Goal: Information Seeking & Learning: Find specific fact

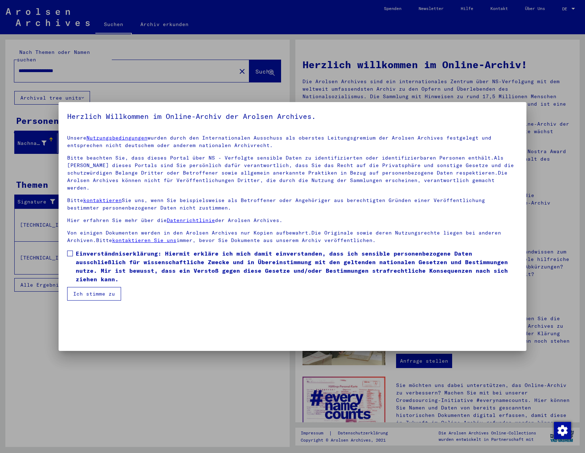
click at [71, 251] on span at bounding box center [70, 254] width 6 height 6
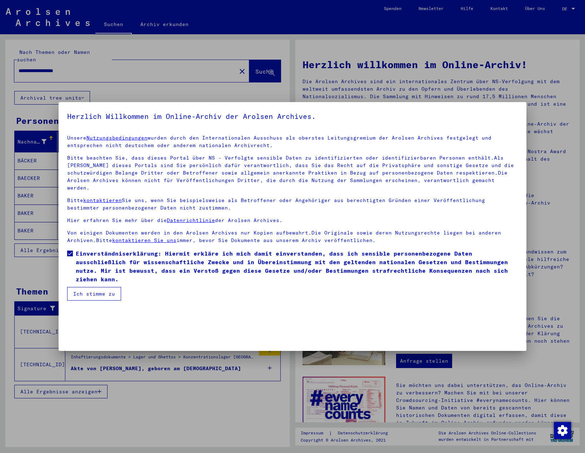
click at [85, 287] on button "Ich stimme zu" at bounding box center [94, 294] width 54 height 14
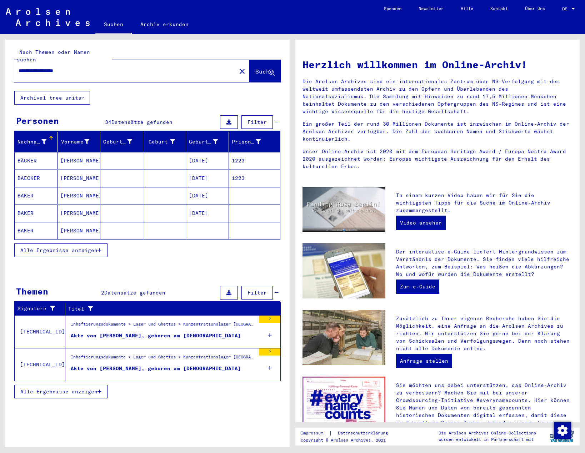
click at [55, 247] on span "Alle Ergebnisse anzeigen" at bounding box center [58, 250] width 77 height 6
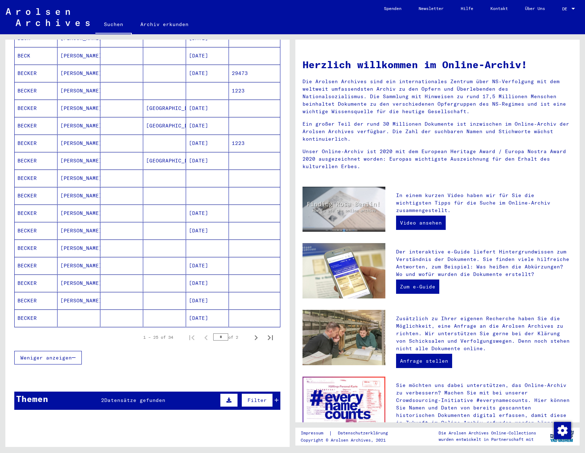
scroll to position [250, 0]
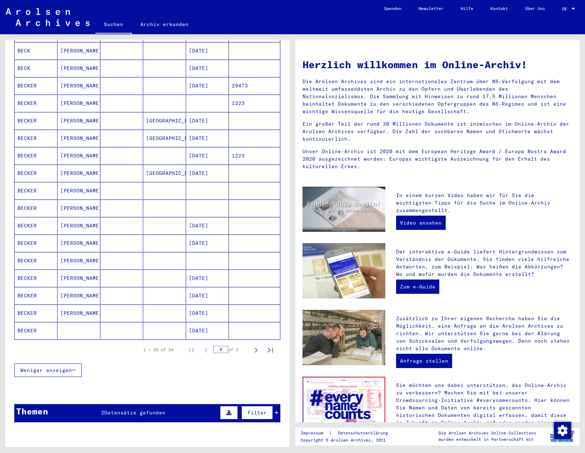
drag, startPoint x: 202, startPoint y: 165, endPoint x: 40, endPoint y: 167, distance: 162.8
click at [40, 167] on mat-cell "BECKER" at bounding box center [36, 173] width 43 height 17
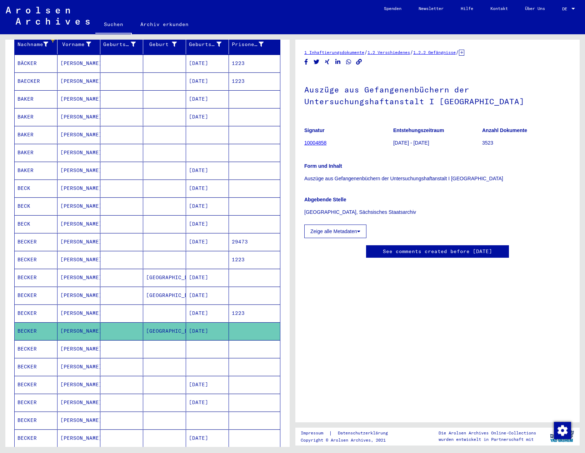
scroll to position [110, 0]
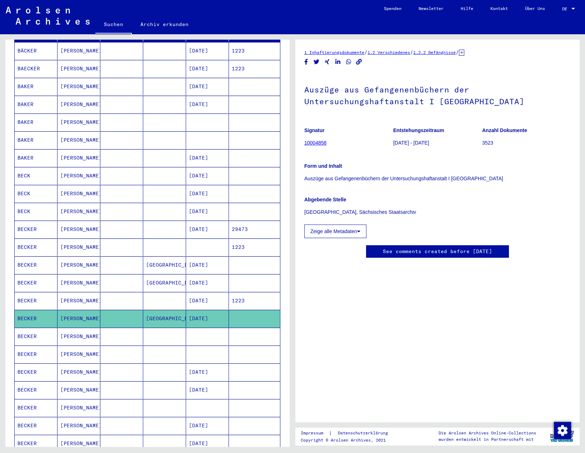
click at [138, 260] on mat-cell at bounding box center [121, 264] width 43 height 17
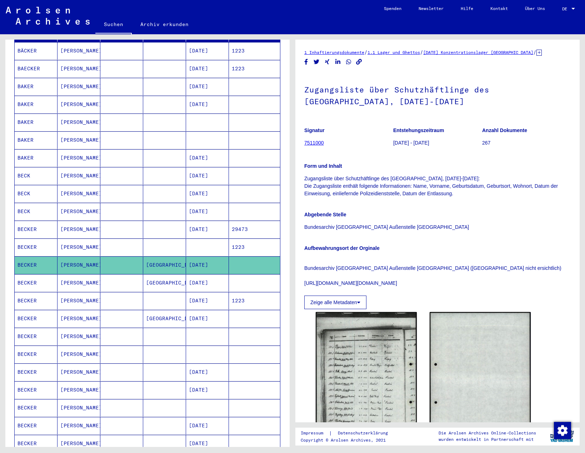
click at [476, 212] on p "Abgebende Stelle" at bounding box center [437, 214] width 266 height 7
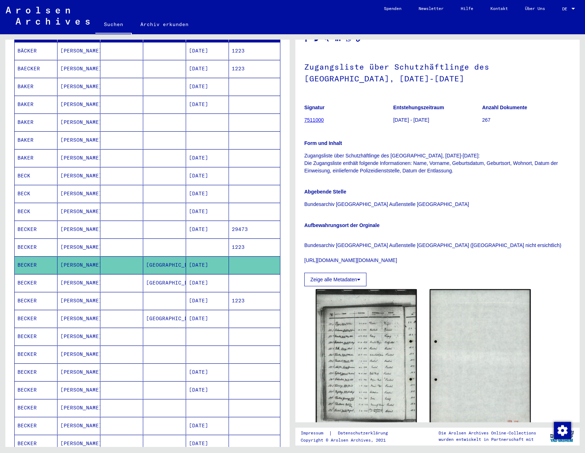
scroll to position [36, 0]
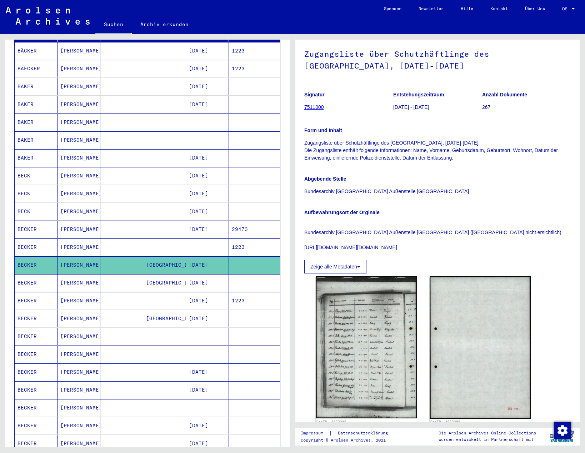
click at [197, 275] on mat-cell "[DATE]" at bounding box center [207, 282] width 43 height 17
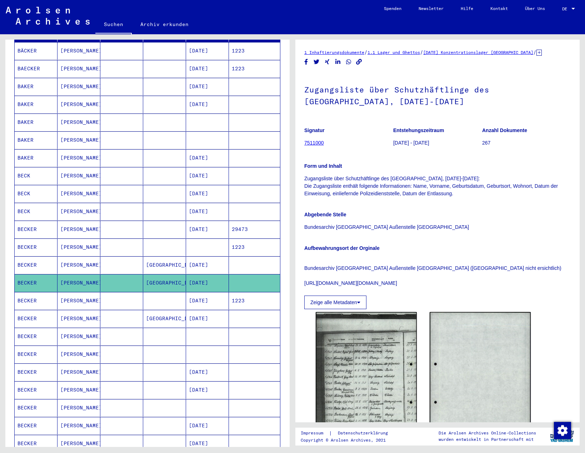
click at [196, 311] on mat-cell "[DATE]" at bounding box center [207, 318] width 43 height 17
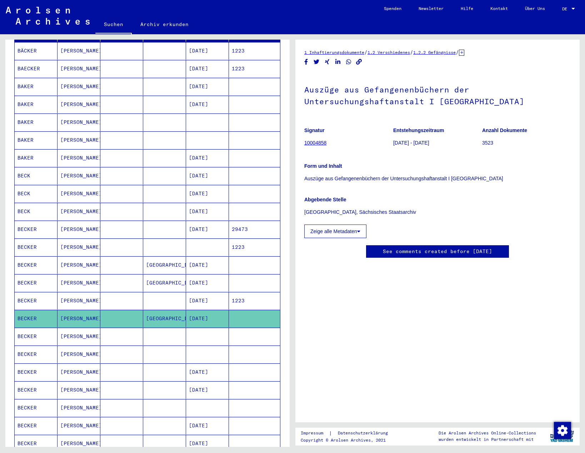
click at [193, 276] on mat-cell "[DATE]" at bounding box center [207, 282] width 43 height 17
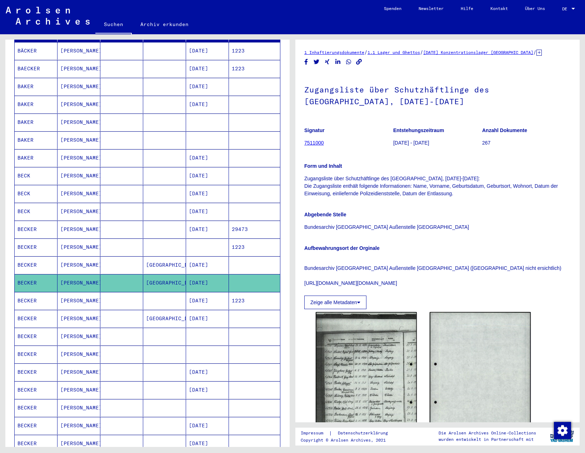
click at [188, 257] on mat-cell "[DATE]" at bounding box center [207, 264] width 43 height 17
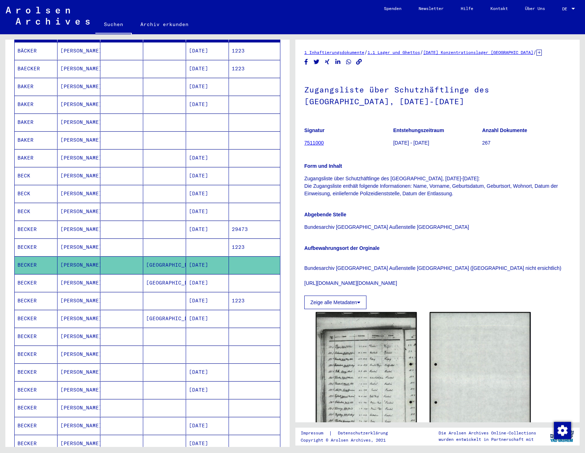
click at [476, 242] on div "Aufbewahrungsort der Orginale Bundesarchiv Koblenz Außenstelle [GEOGRAPHIC_DATA…" at bounding box center [437, 261] width 266 height 51
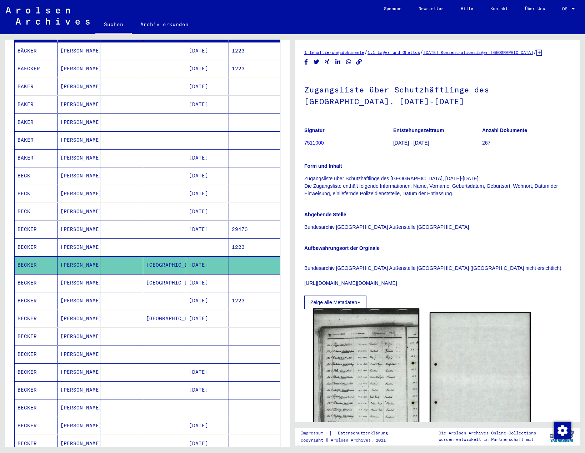
scroll to position [71, 0]
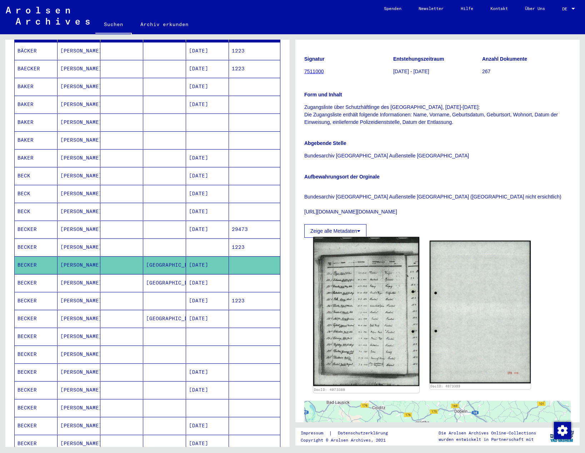
click at [360, 319] on img at bounding box center [366, 311] width 106 height 149
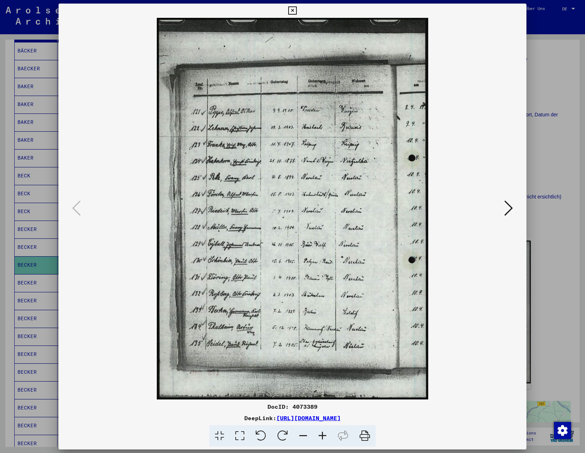
click at [320, 431] on icon at bounding box center [322, 436] width 19 height 22
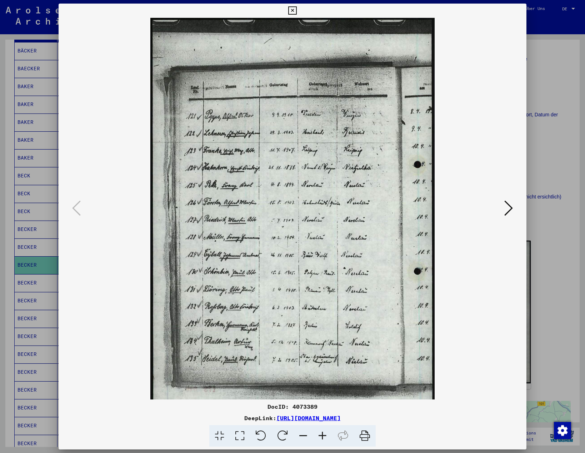
click at [320, 432] on icon at bounding box center [322, 436] width 19 height 22
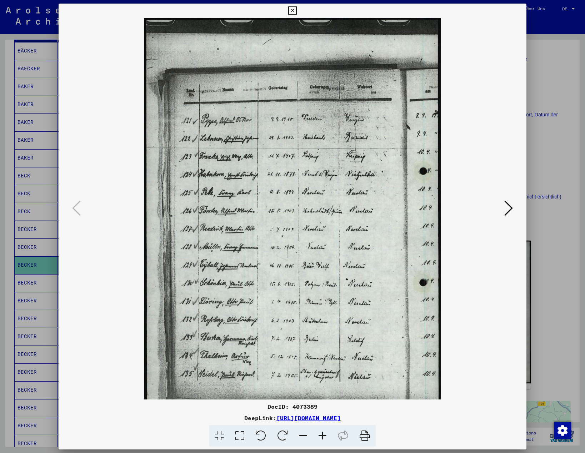
click at [289, 11] on icon at bounding box center [292, 10] width 8 height 9
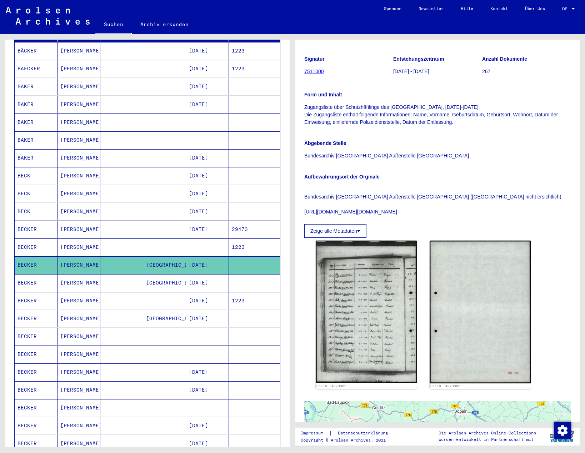
click at [500, 169] on div "Aufbewahrungsort der Orginale Bundesarchiv Koblenz Außenstelle [GEOGRAPHIC_DATA…" at bounding box center [437, 190] width 266 height 51
click at [447, 151] on div "Abgebende Stelle Bundesarchiv [GEOGRAPHIC_DATA] Außenstelle [GEOGRAPHIC_DATA]" at bounding box center [437, 145] width 266 height 29
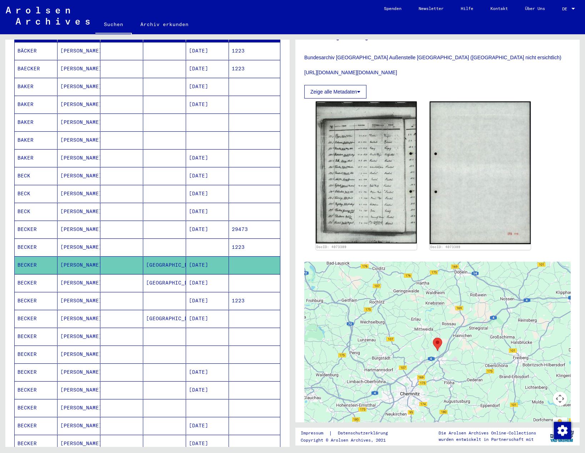
scroll to position [210, 0]
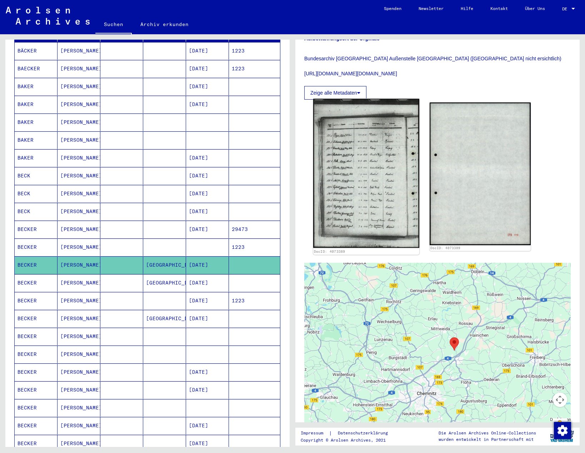
click at [370, 157] on img at bounding box center [366, 173] width 106 height 149
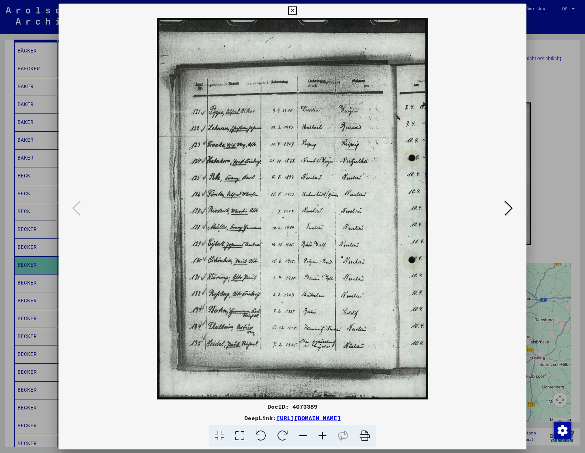
click at [321, 440] on icon at bounding box center [322, 436] width 19 height 22
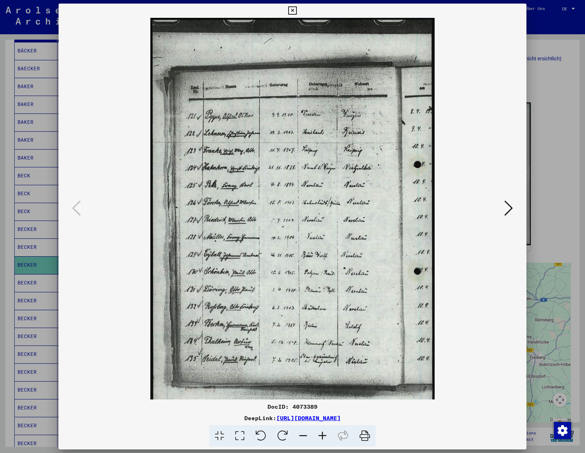
click at [321, 440] on icon at bounding box center [322, 436] width 19 height 22
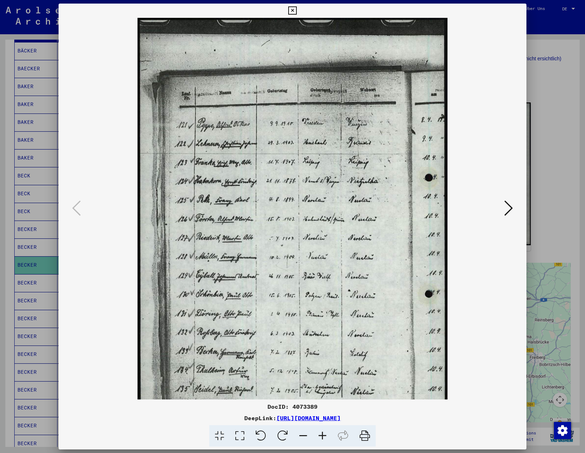
click at [321, 440] on icon at bounding box center [322, 436] width 19 height 22
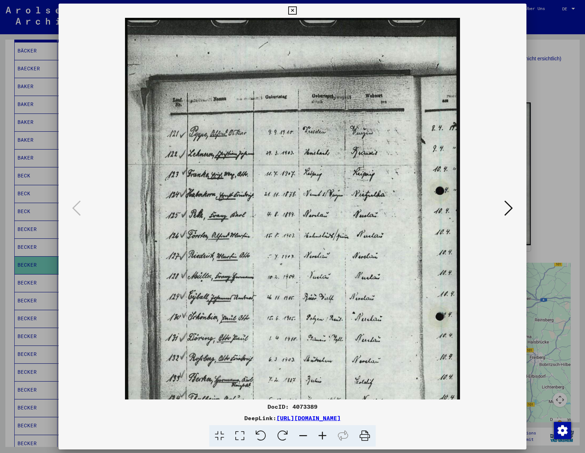
click at [321, 440] on icon at bounding box center [322, 436] width 19 height 22
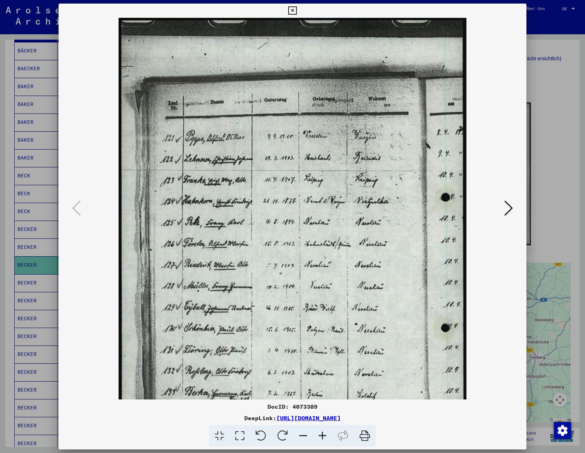
click at [321, 440] on icon at bounding box center [322, 436] width 19 height 22
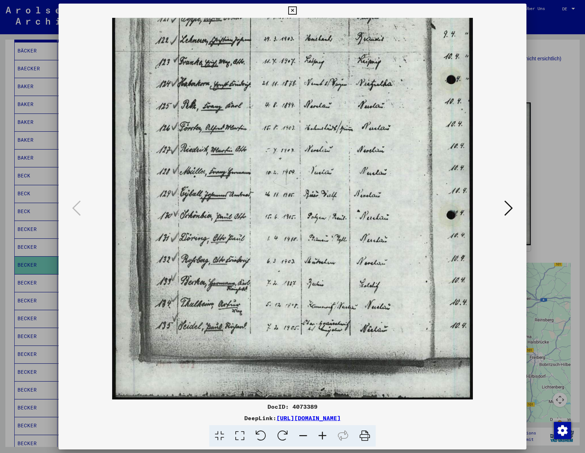
drag, startPoint x: 303, startPoint y: 320, endPoint x: 289, endPoint y: 195, distance: 125.4
click at [289, 195] on img at bounding box center [292, 147] width 361 height 507
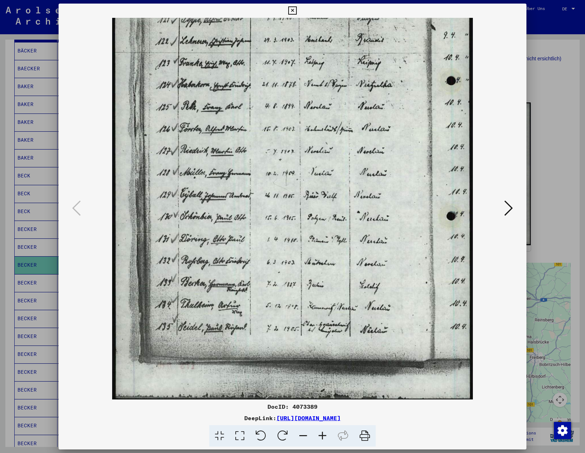
scroll to position [125, 0]
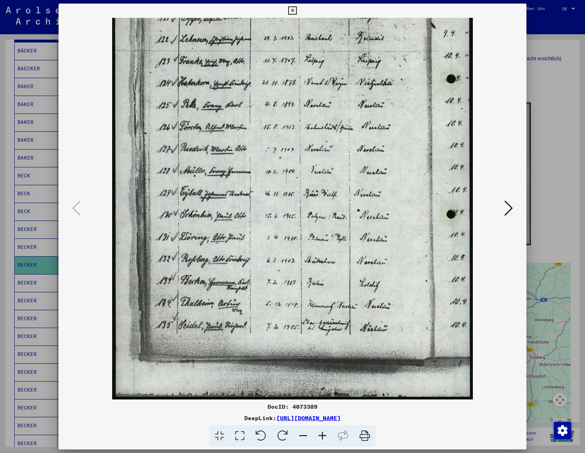
drag, startPoint x: 281, startPoint y: 143, endPoint x: 283, endPoint y: 106, distance: 37.2
click at [283, 106] on img at bounding box center [292, 146] width 361 height 507
drag, startPoint x: 356, startPoint y: 290, endPoint x: 302, endPoint y: 287, distance: 53.6
click at [302, 287] on img at bounding box center [292, 146] width 361 height 507
click at [290, 9] on icon at bounding box center [292, 10] width 8 height 9
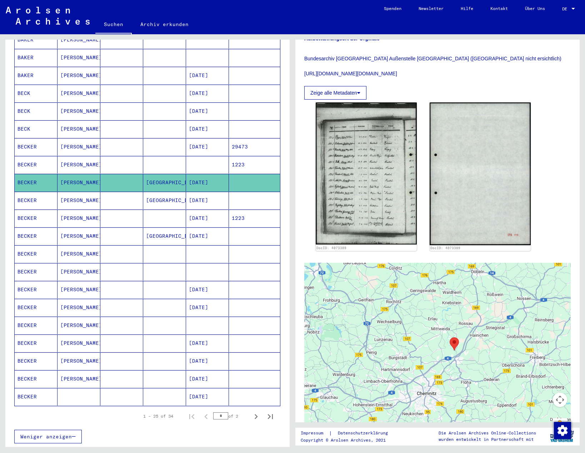
scroll to position [321, 0]
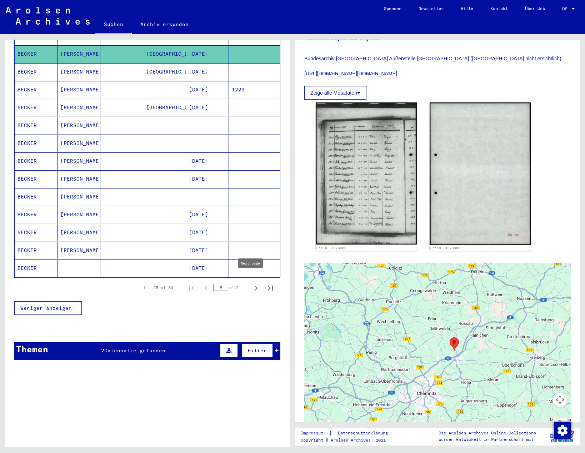
click at [251, 283] on icon "Next page" at bounding box center [256, 288] width 10 height 10
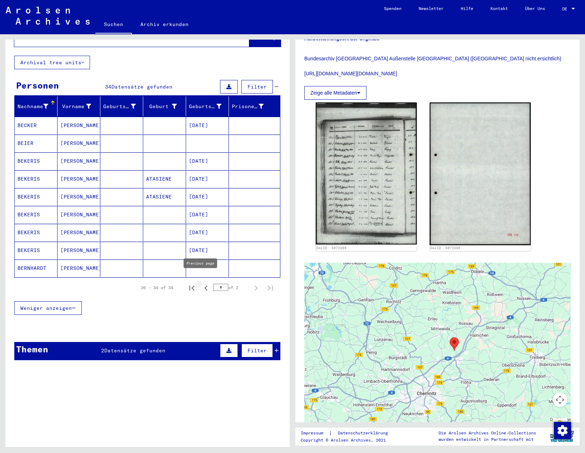
click at [203, 283] on icon "Previous page" at bounding box center [206, 288] width 10 height 10
type input "*"
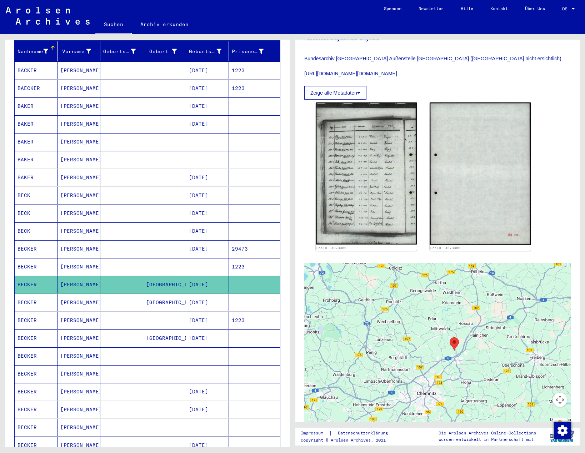
scroll to position [107, 0]
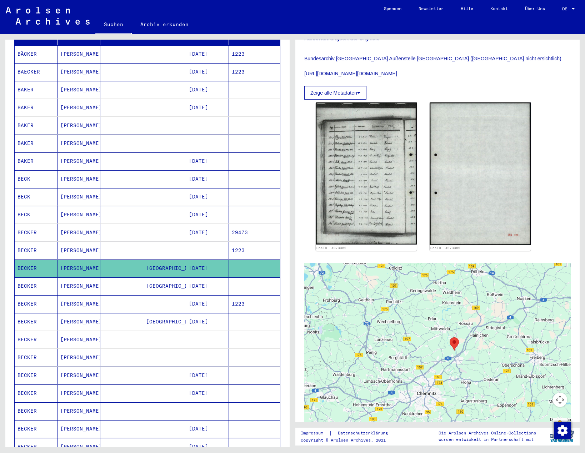
click at [64, 243] on mat-cell "[PERSON_NAME]" at bounding box center [78, 250] width 43 height 17
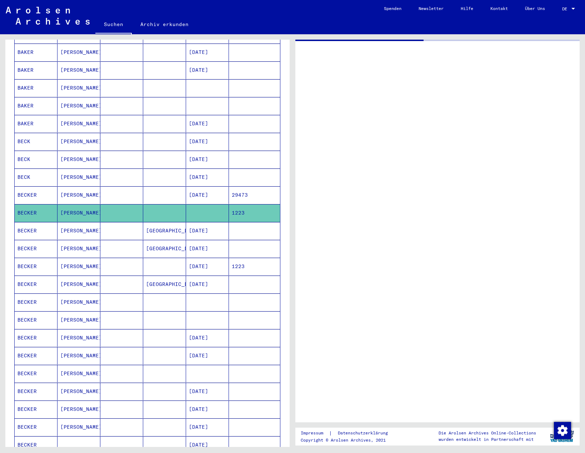
scroll to position [179, 0]
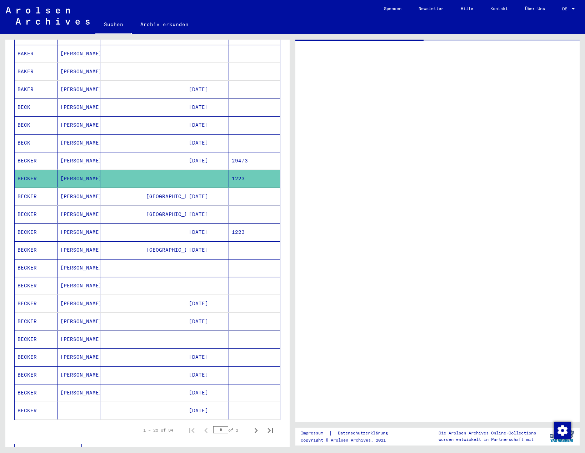
click at [76, 260] on mat-cell "[PERSON_NAME]" at bounding box center [78, 267] width 43 height 17
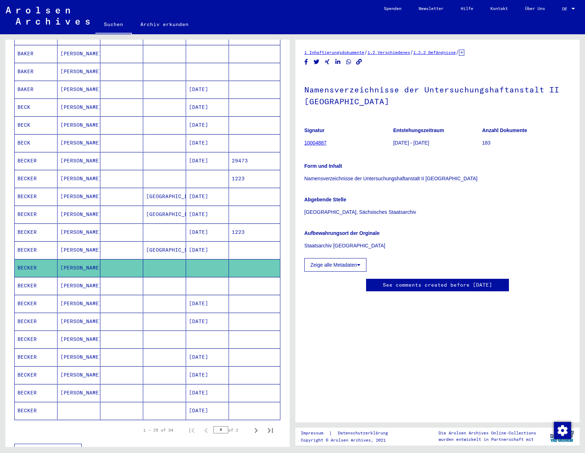
click at [66, 284] on mat-cell "[PERSON_NAME]" at bounding box center [78, 285] width 43 height 17
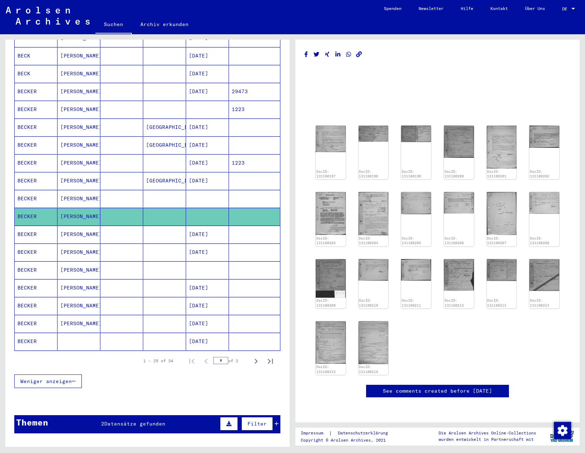
scroll to position [321, 0]
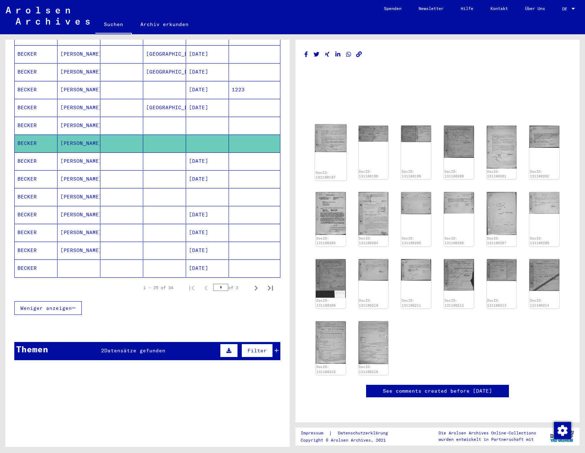
click at [326, 148] on img at bounding box center [330, 138] width 31 height 28
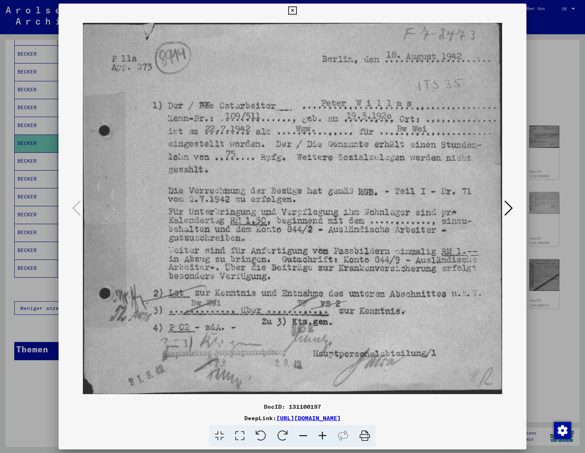
click at [507, 208] on icon at bounding box center [508, 208] width 9 height 17
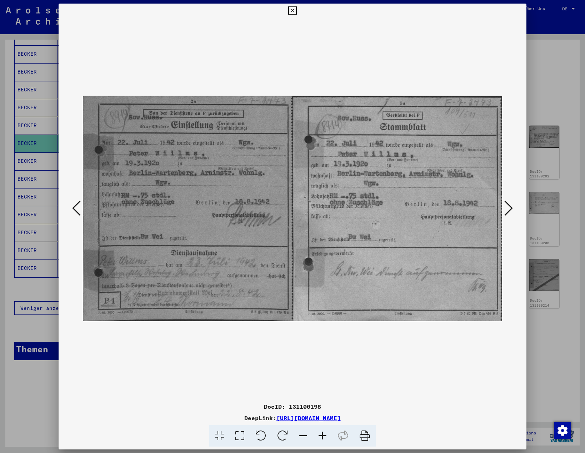
click at [507, 208] on icon at bounding box center [508, 208] width 9 height 17
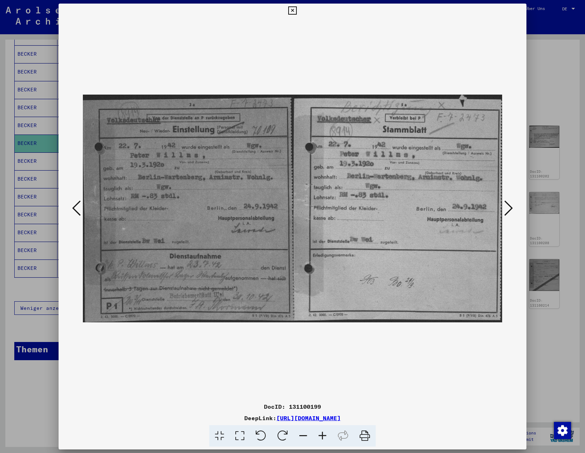
click at [508, 213] on icon at bounding box center [508, 208] width 9 height 17
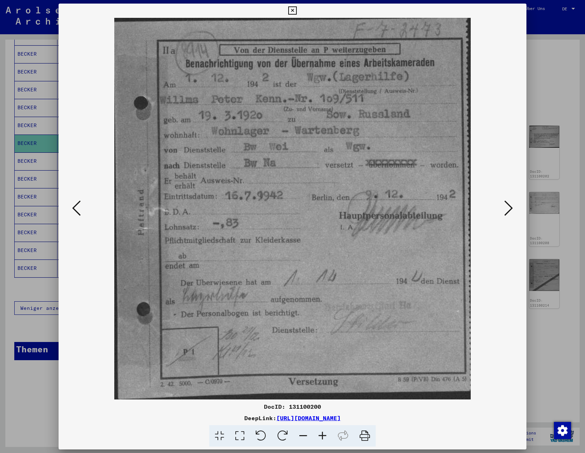
click at [508, 209] on icon at bounding box center [508, 208] width 9 height 17
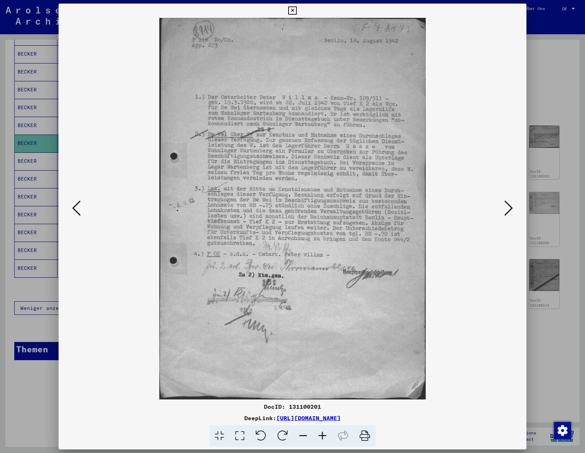
click at [505, 212] on icon at bounding box center [508, 208] width 9 height 17
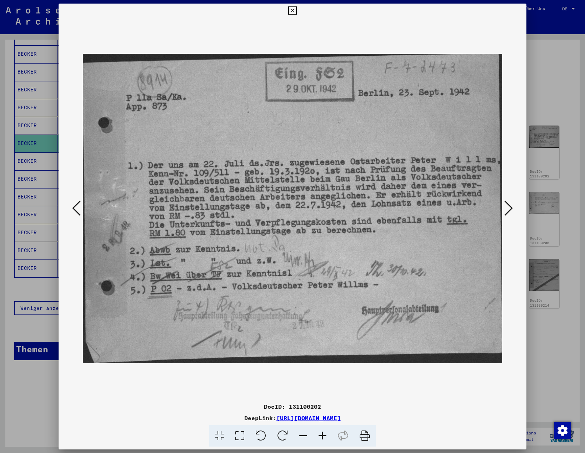
click at [497, 213] on img at bounding box center [292, 209] width 419 height 382
click at [510, 210] on icon at bounding box center [508, 208] width 9 height 17
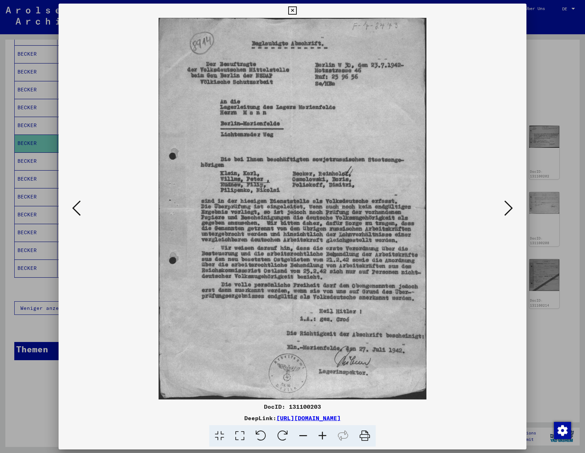
click at [322, 437] on icon at bounding box center [322, 436] width 19 height 22
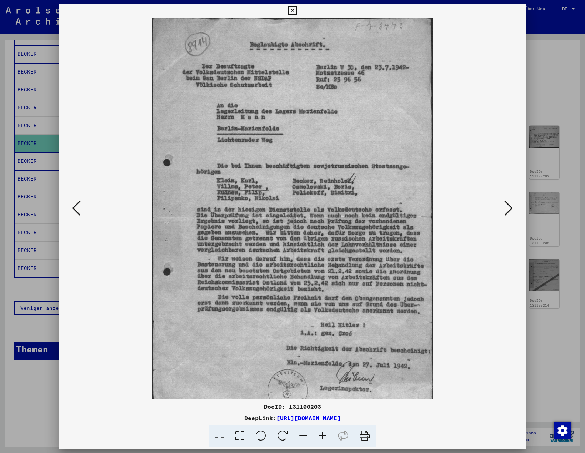
click at [324, 438] on icon at bounding box center [322, 436] width 19 height 22
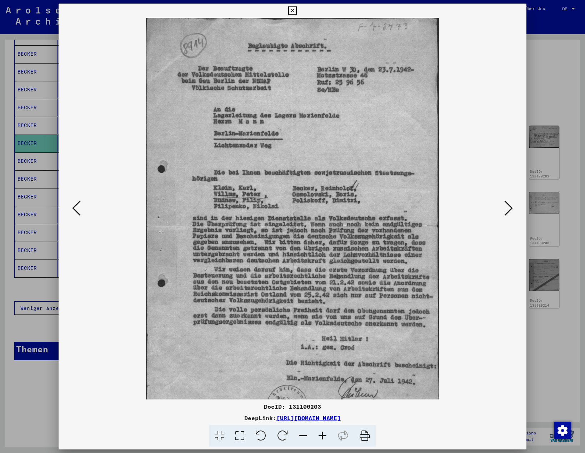
click at [324, 438] on icon at bounding box center [322, 436] width 19 height 22
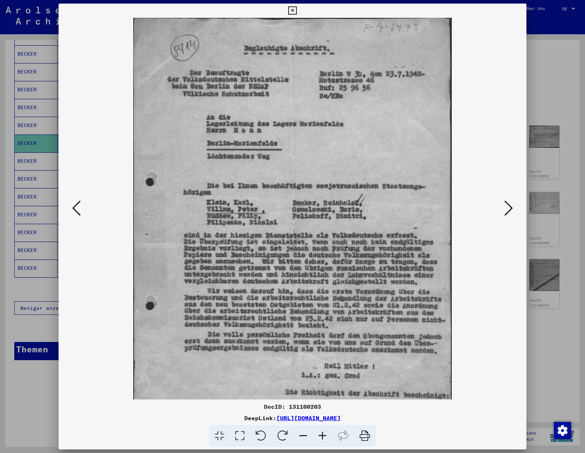
click at [324, 438] on icon at bounding box center [322, 436] width 19 height 22
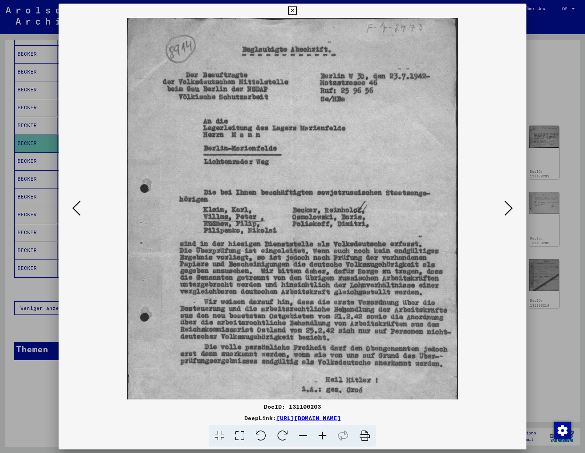
click at [324, 438] on icon at bounding box center [322, 436] width 19 height 22
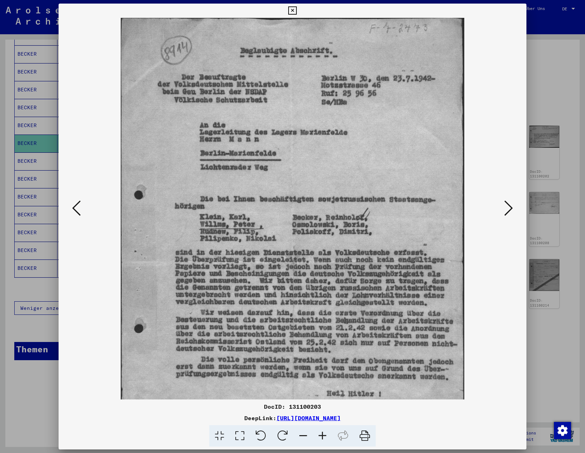
click at [324, 438] on icon at bounding box center [322, 436] width 19 height 22
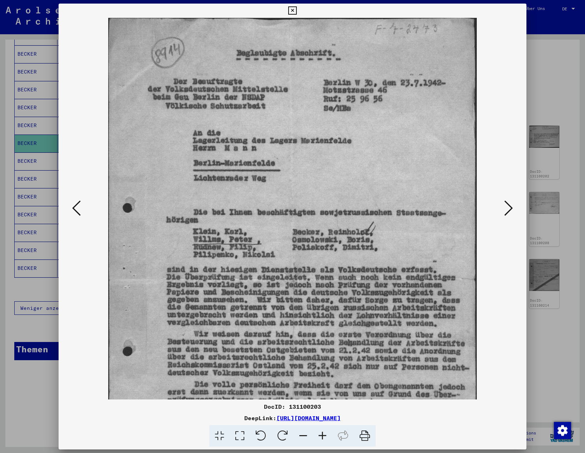
drag, startPoint x: 206, startPoint y: 163, endPoint x: 209, endPoint y: 194, distance: 30.5
click at [209, 194] on img at bounding box center [292, 280] width 369 height 525
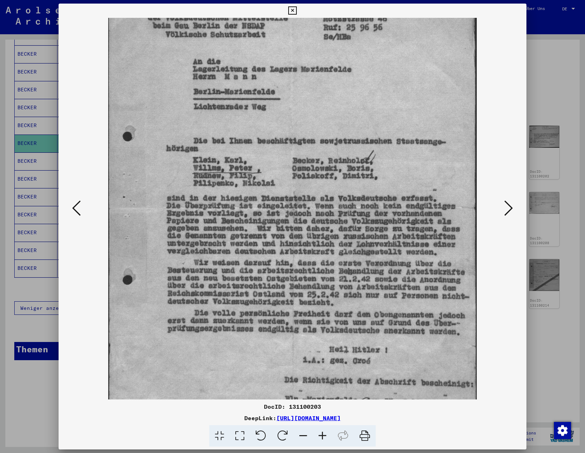
scroll to position [72, 0]
drag, startPoint x: 277, startPoint y: 312, endPoint x: 279, endPoint y: 241, distance: 71.8
click at [279, 241] on img at bounding box center [292, 208] width 369 height 525
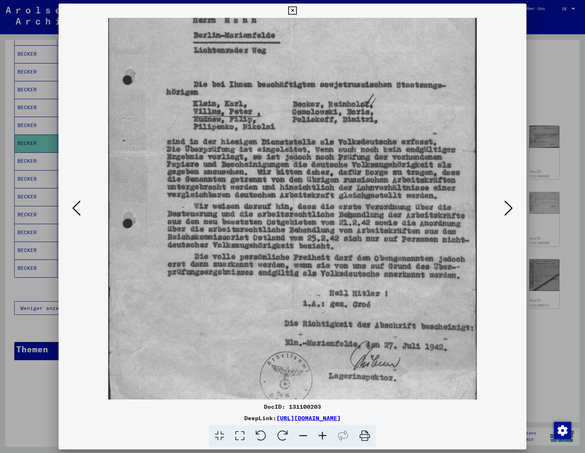
scroll to position [135, 0]
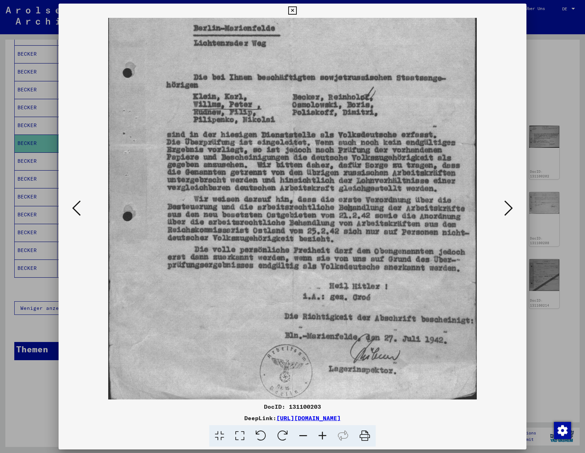
drag, startPoint x: 284, startPoint y: 293, endPoint x: 286, endPoint y: 230, distance: 63.2
click at [286, 230] on img at bounding box center [292, 145] width 369 height 525
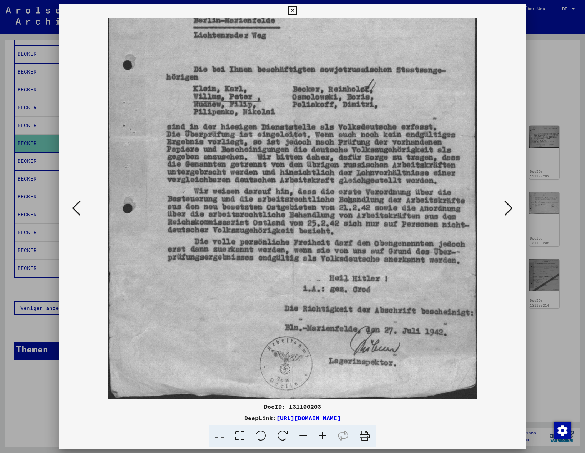
drag, startPoint x: 325, startPoint y: 342, endPoint x: 327, endPoint y: 265, distance: 76.8
click at [327, 265] on img at bounding box center [292, 137] width 369 height 525
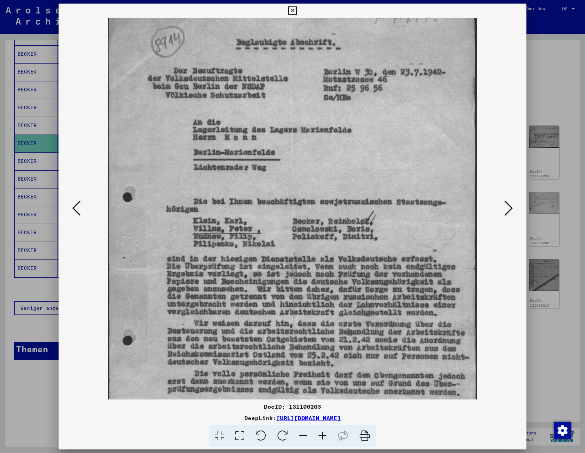
scroll to position [0, 0]
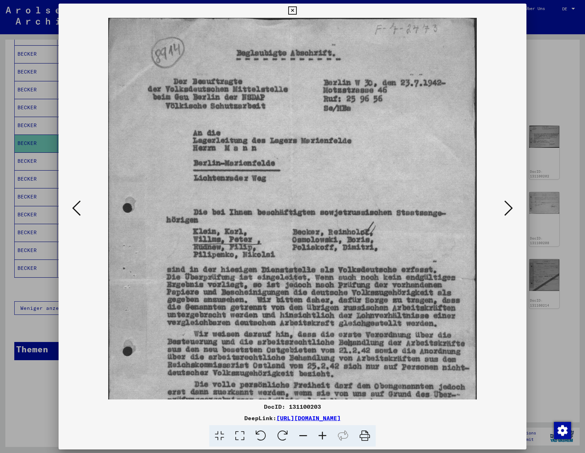
drag, startPoint x: 304, startPoint y: 207, endPoint x: 335, endPoint y: 370, distance: 165.7
click at [335, 370] on img at bounding box center [292, 280] width 369 height 525
click at [507, 209] on icon at bounding box center [508, 208] width 9 height 17
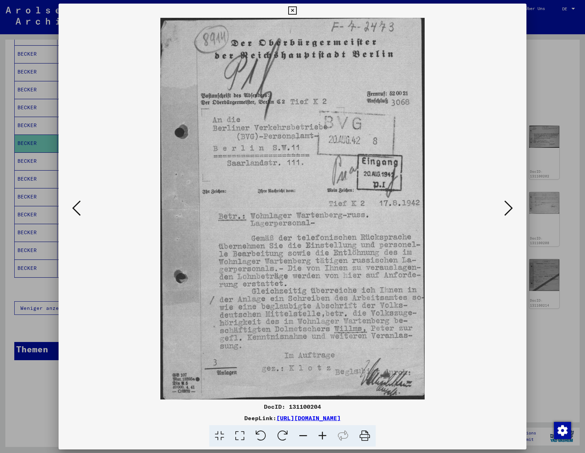
click at [510, 212] on icon at bounding box center [508, 208] width 9 height 17
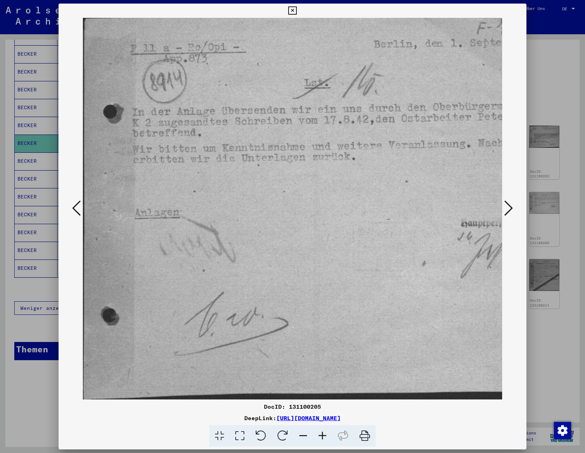
click at [510, 212] on icon at bounding box center [508, 208] width 9 height 17
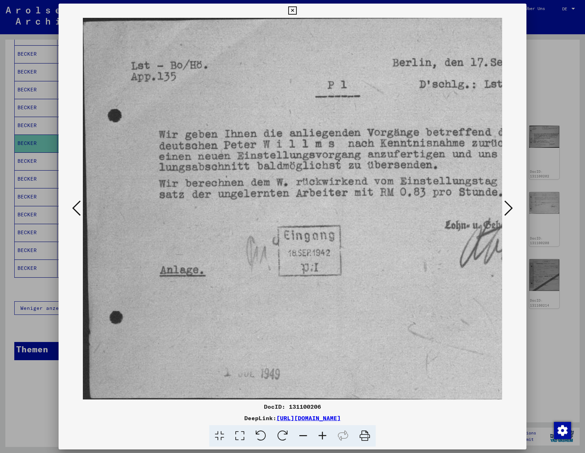
click at [303, 433] on icon at bounding box center [303, 436] width 19 height 22
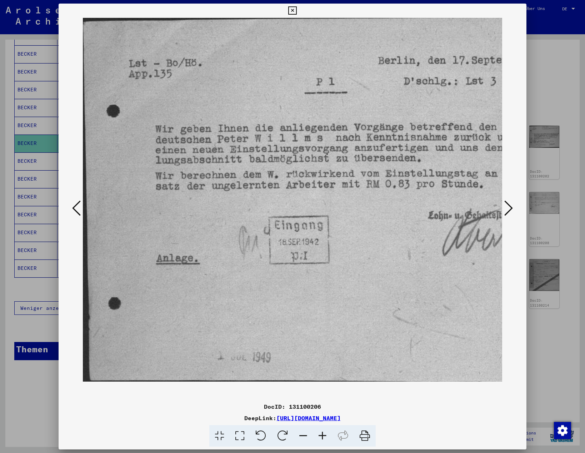
click at [303, 433] on icon at bounding box center [303, 436] width 19 height 22
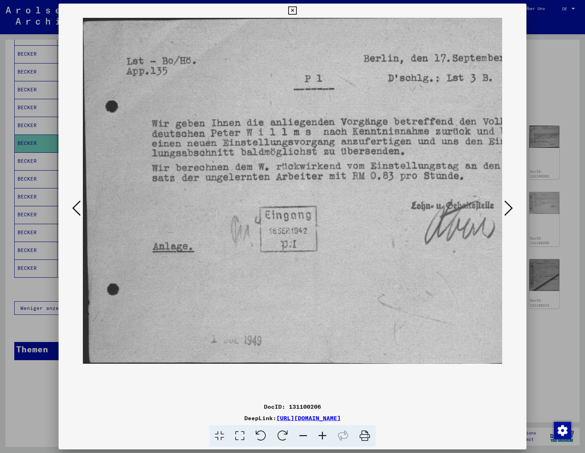
click at [303, 433] on icon at bounding box center [303, 436] width 19 height 22
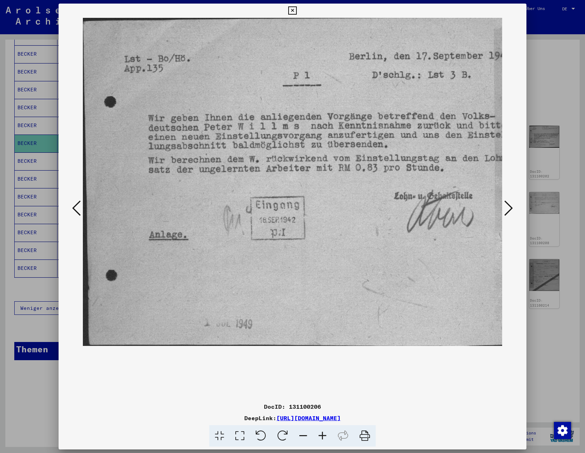
click at [303, 433] on icon at bounding box center [303, 436] width 19 height 22
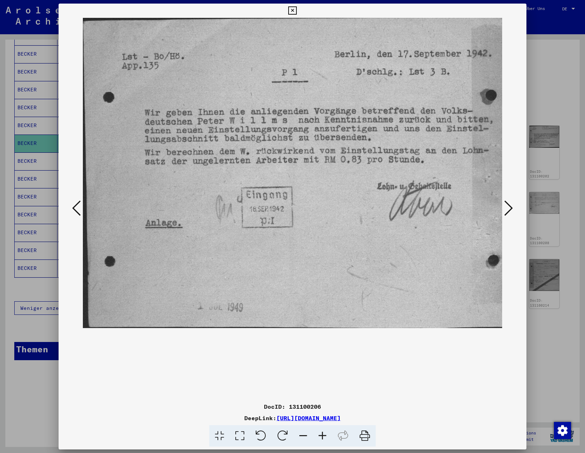
click at [506, 212] on icon at bounding box center [508, 208] width 9 height 17
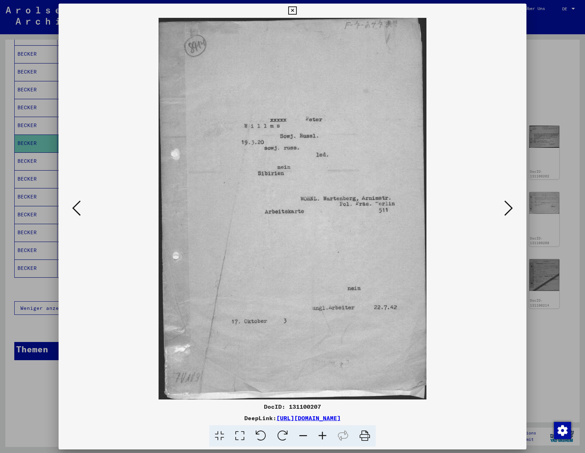
click at [322, 435] on icon at bounding box center [322, 436] width 19 height 22
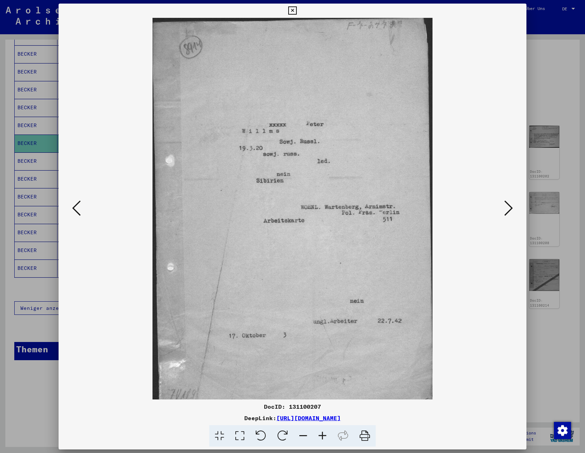
click at [322, 435] on icon at bounding box center [322, 436] width 19 height 22
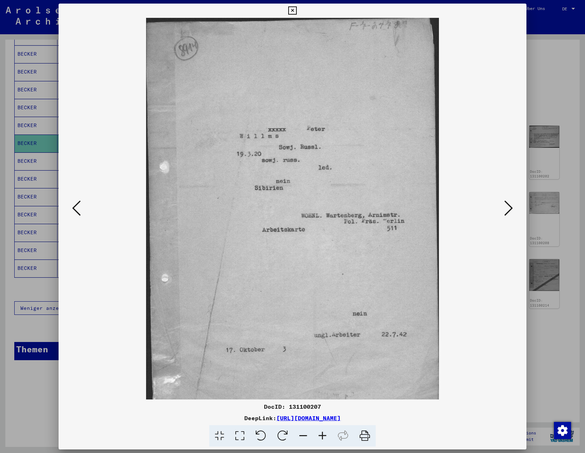
click at [508, 209] on icon at bounding box center [508, 208] width 9 height 17
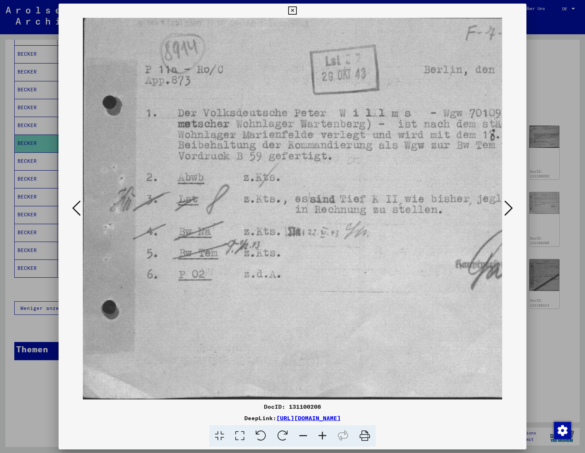
click at [301, 433] on icon at bounding box center [303, 436] width 19 height 22
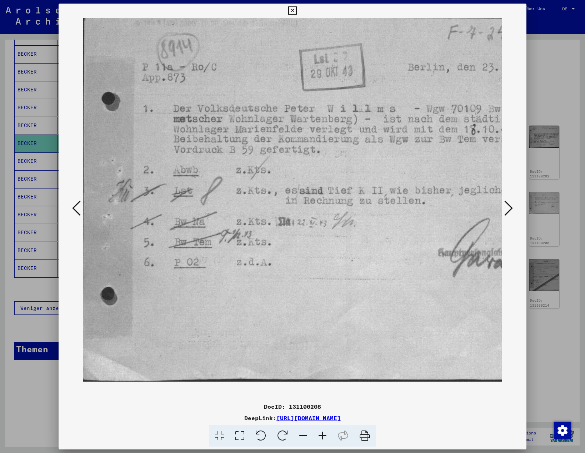
click at [301, 433] on icon at bounding box center [303, 436] width 19 height 22
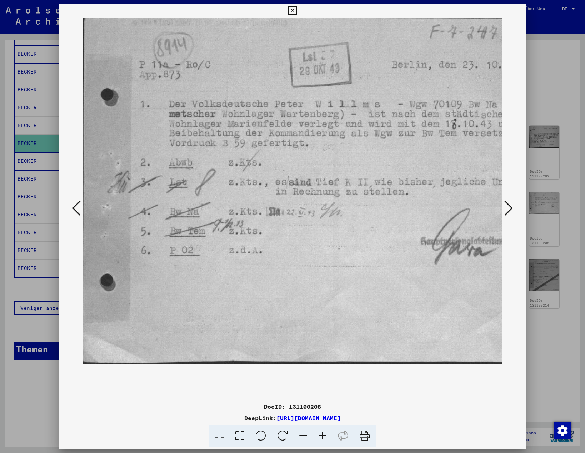
click at [508, 207] on icon at bounding box center [508, 208] width 9 height 17
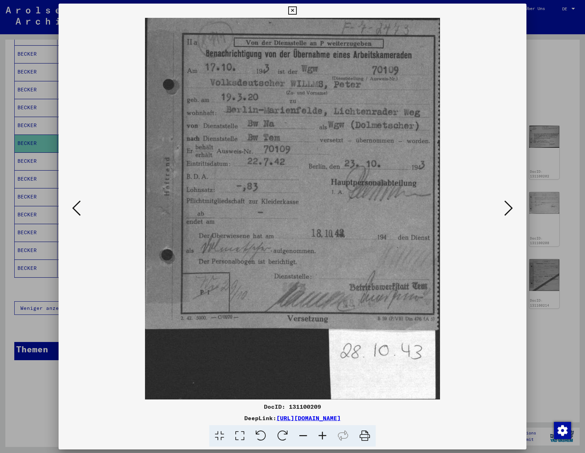
click at [507, 212] on icon at bounding box center [508, 208] width 9 height 17
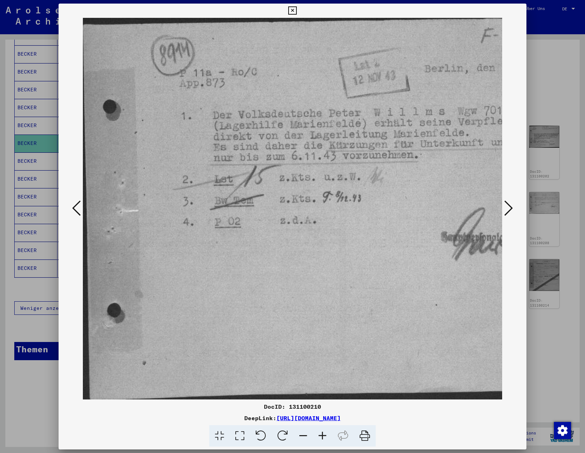
click at [307, 436] on icon at bounding box center [303, 436] width 19 height 22
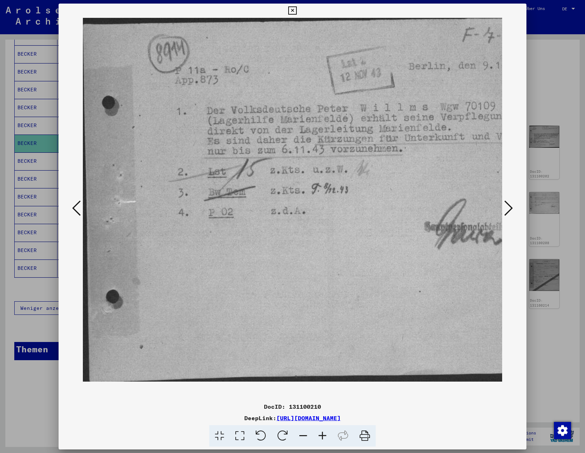
click at [307, 436] on icon at bounding box center [303, 436] width 19 height 22
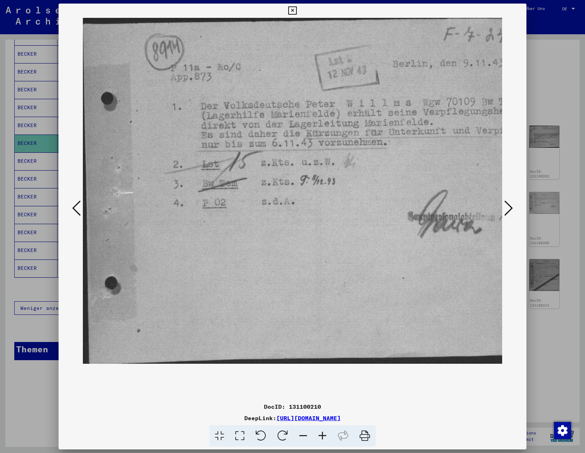
click at [307, 436] on icon at bounding box center [303, 436] width 19 height 22
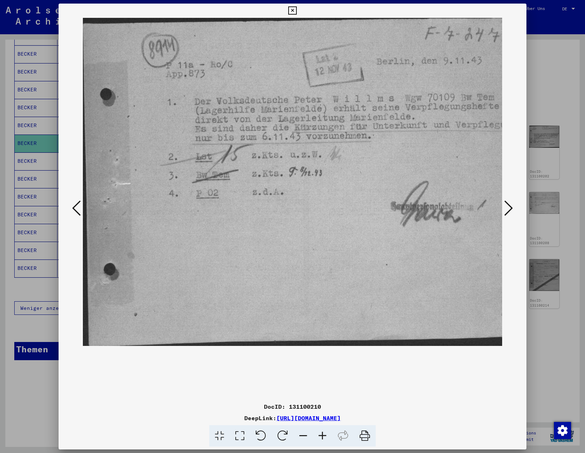
click at [307, 436] on icon at bounding box center [303, 436] width 19 height 22
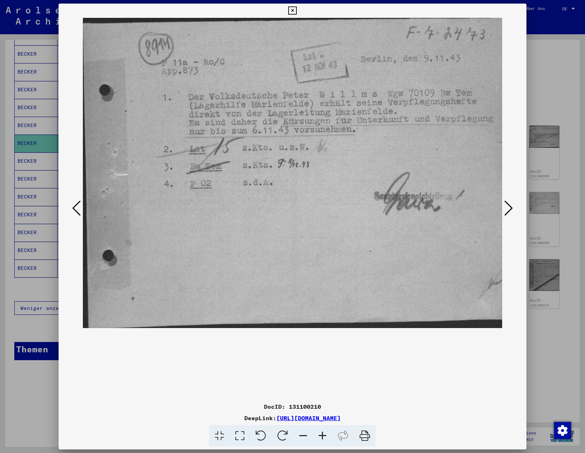
click at [505, 212] on icon at bounding box center [508, 208] width 9 height 17
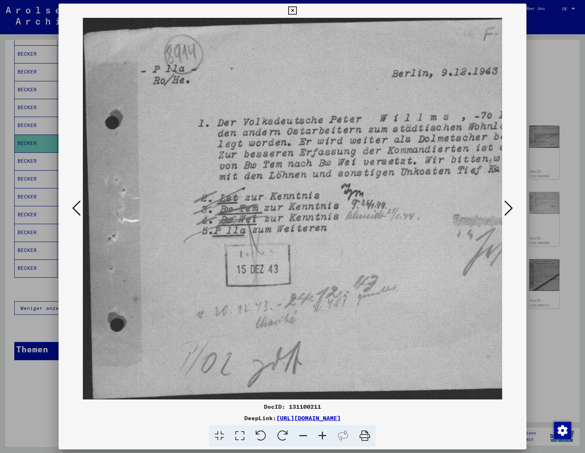
click at [508, 213] on icon at bounding box center [508, 208] width 9 height 17
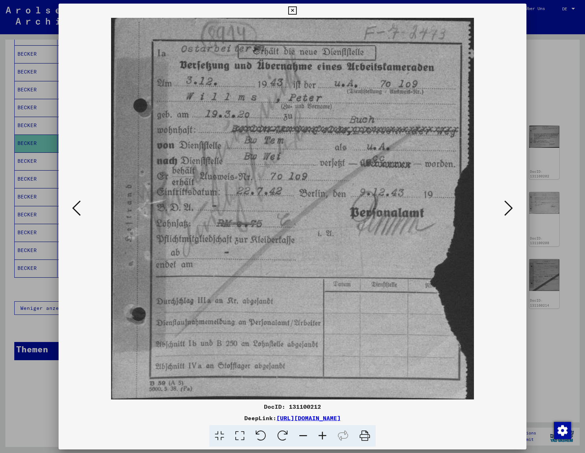
click at [508, 213] on icon at bounding box center [508, 208] width 9 height 17
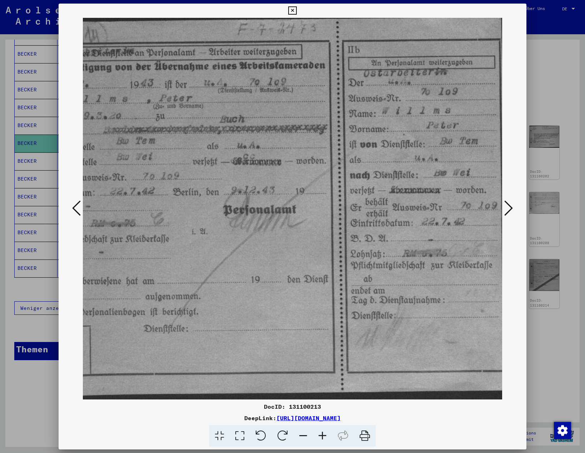
scroll to position [0, 102]
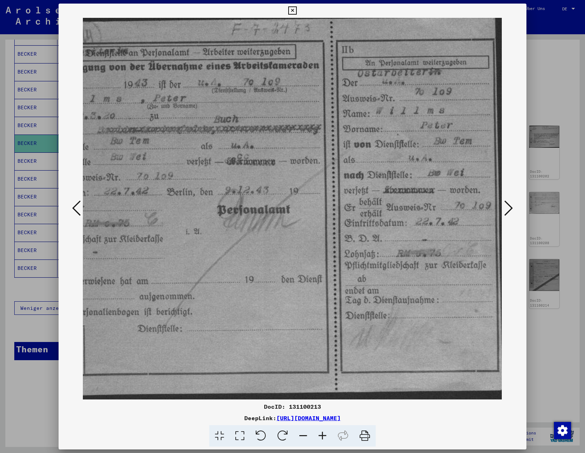
drag, startPoint x: 377, startPoint y: 285, endPoint x: 200, endPoint y: 282, distance: 177.5
click at [200, 282] on img at bounding box center [241, 209] width 521 height 382
click at [510, 211] on icon at bounding box center [508, 208] width 9 height 17
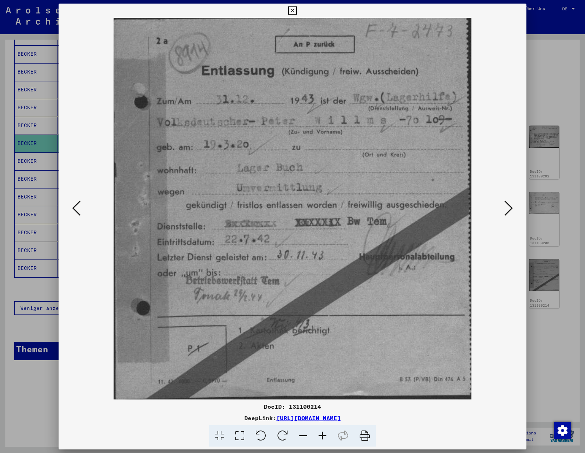
scroll to position [0, 0]
click at [510, 211] on icon at bounding box center [508, 208] width 9 height 17
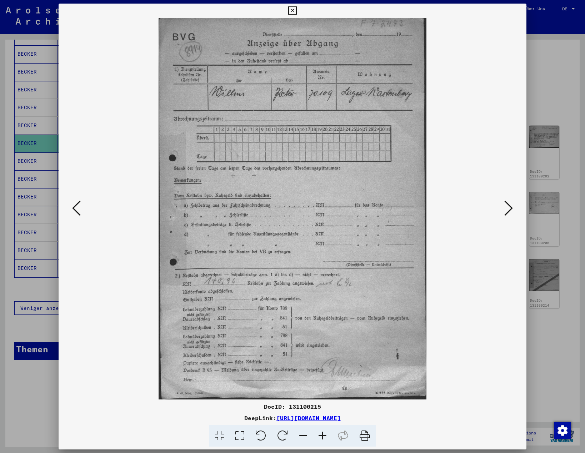
click at [510, 211] on icon at bounding box center [508, 208] width 9 height 17
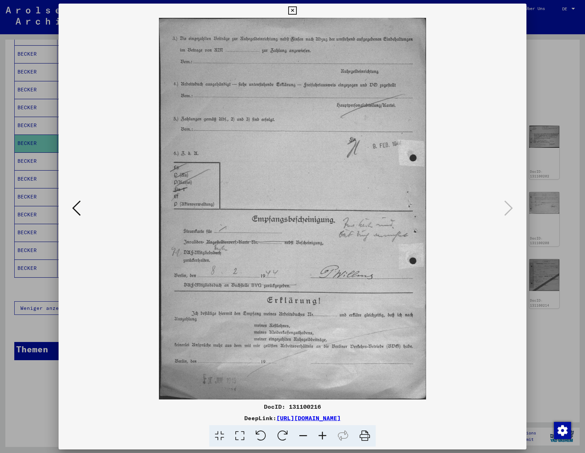
click at [291, 11] on icon at bounding box center [292, 10] width 8 height 9
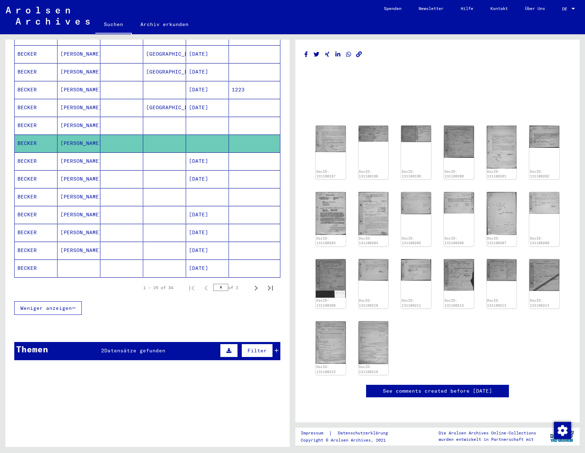
click at [69, 190] on mat-cell "[PERSON_NAME]" at bounding box center [78, 196] width 43 height 17
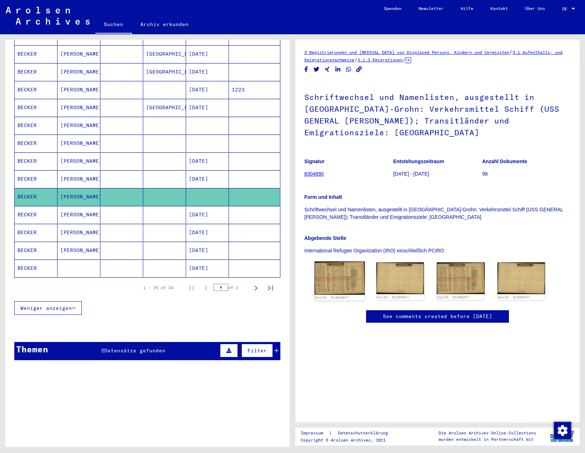
click at [335, 269] on img at bounding box center [340, 278] width 50 height 33
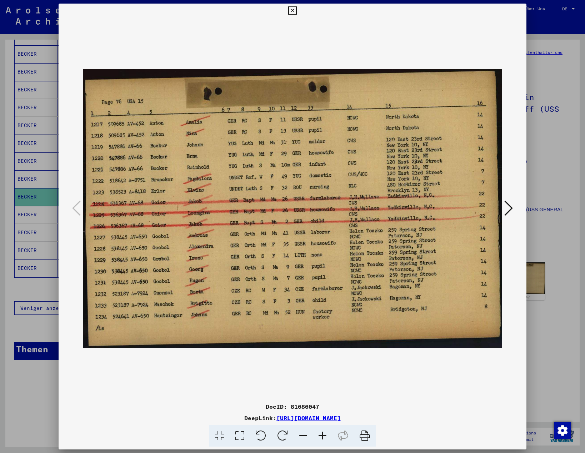
click at [325, 439] on icon at bounding box center [322, 436] width 19 height 22
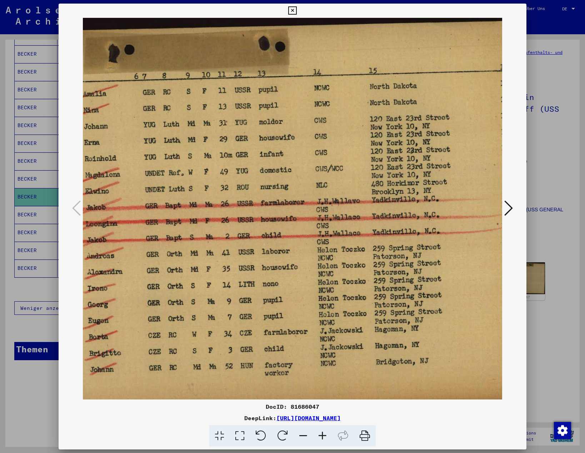
scroll to position [0, 181]
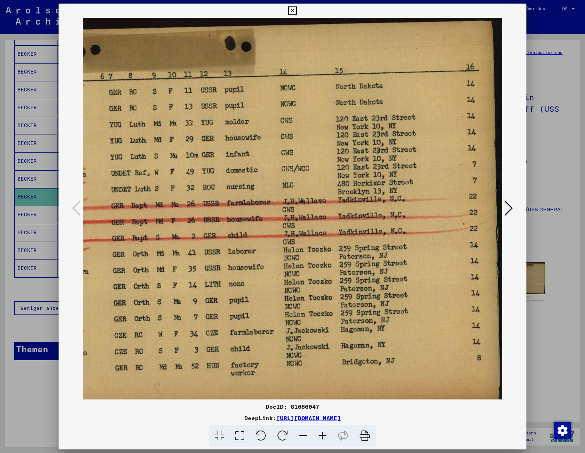
drag, startPoint x: 408, startPoint y: 154, endPoint x: 165, endPoint y: 161, distance: 243.3
click at [165, 161] on img at bounding box center [201, 218] width 601 height 400
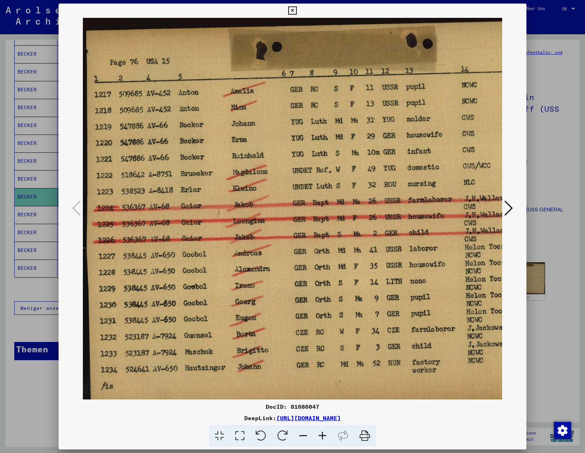
scroll to position [2, 0]
drag, startPoint x: 225, startPoint y: 159, endPoint x: 467, endPoint y: 156, distance: 242.1
click at [467, 156] on img at bounding box center [383, 215] width 601 height 400
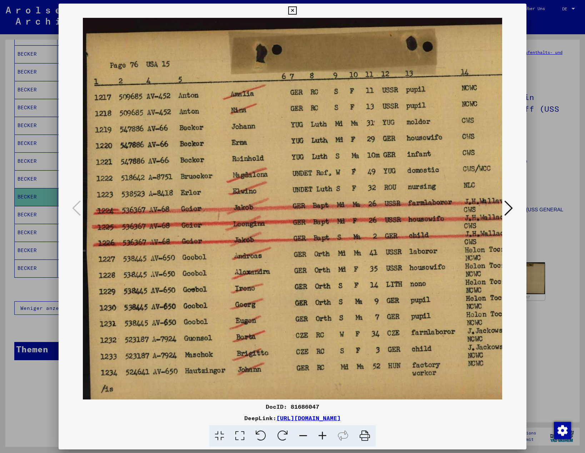
scroll to position [0, 0]
drag, startPoint x: 425, startPoint y: 153, endPoint x: 507, endPoint y: 162, distance: 83.0
click at [507, 162] on div at bounding box center [293, 209] width 468 height 382
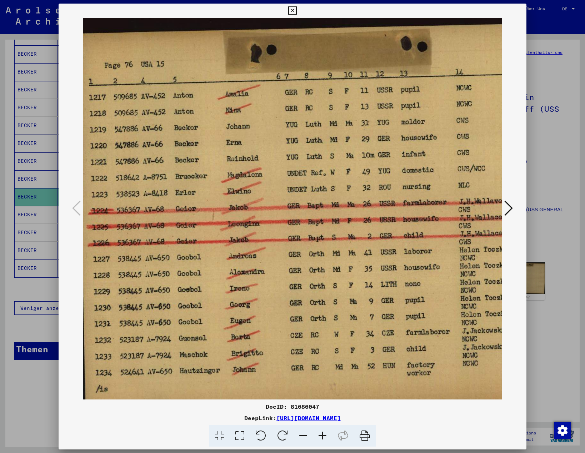
scroll to position [0, 10]
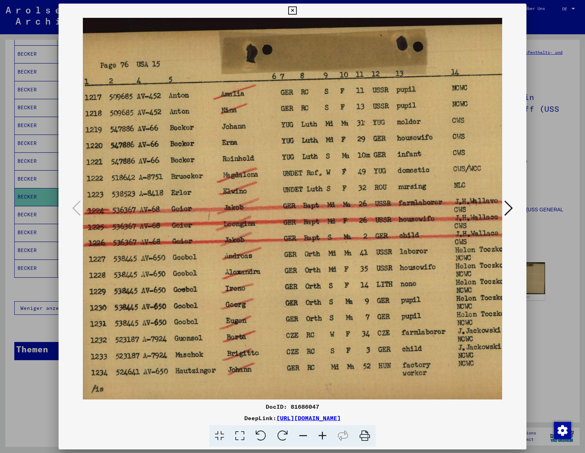
drag, startPoint x: 377, startPoint y: 154, endPoint x: 367, endPoint y: 155, distance: 9.7
click at [367, 155] on img at bounding box center [373, 218] width 601 height 400
click at [513, 210] on icon at bounding box center [508, 208] width 9 height 17
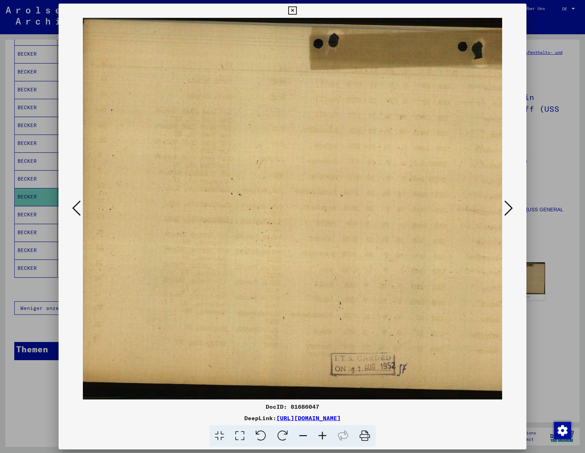
click at [307, 434] on icon at bounding box center [303, 436] width 19 height 22
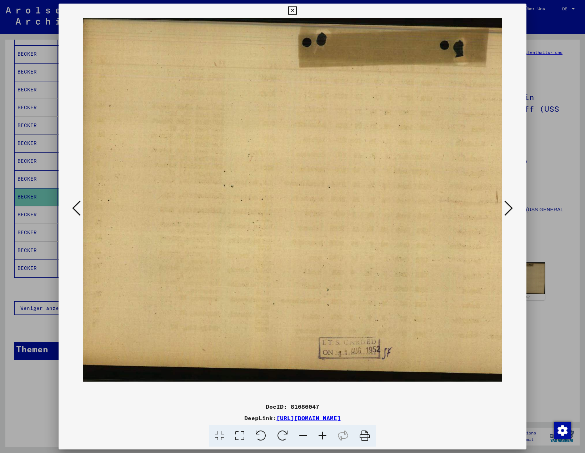
click at [508, 212] on icon at bounding box center [508, 208] width 9 height 17
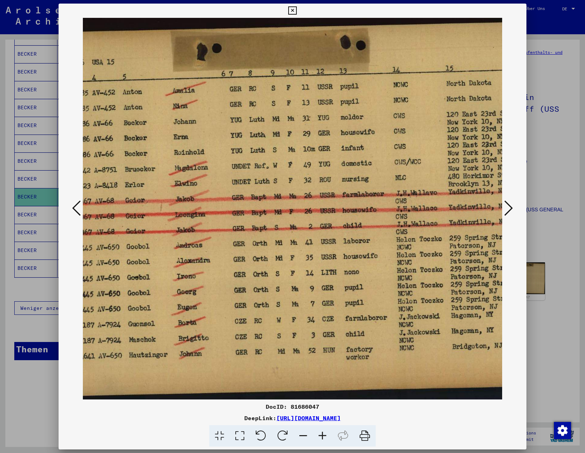
scroll to position [0, 0]
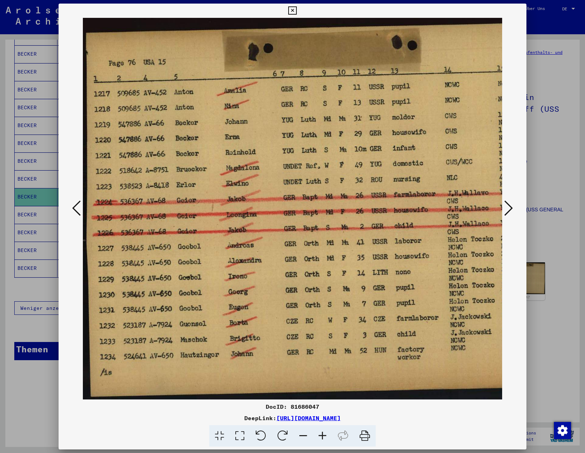
drag, startPoint x: 319, startPoint y: 160, endPoint x: 418, endPoint y: 120, distance: 107.4
click at [502, 158] on div at bounding box center [293, 209] width 468 height 382
click at [292, 7] on icon at bounding box center [292, 10] width 8 height 9
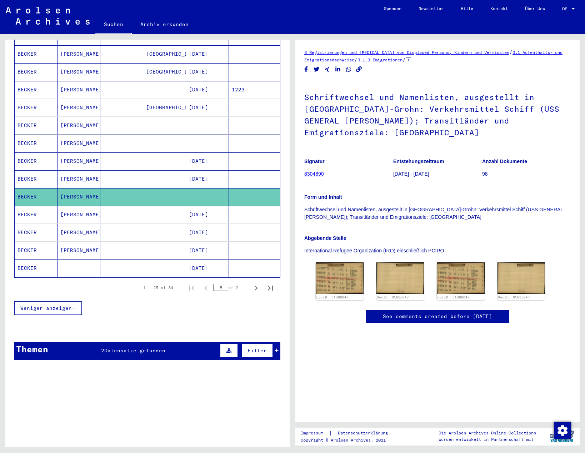
click at [73, 135] on mat-cell "[PERSON_NAME]" at bounding box center [78, 143] width 43 height 17
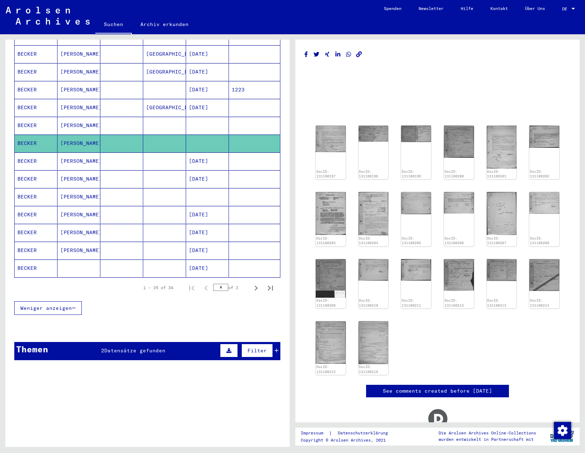
click at [75, 119] on mat-cell "[PERSON_NAME]" at bounding box center [78, 125] width 43 height 17
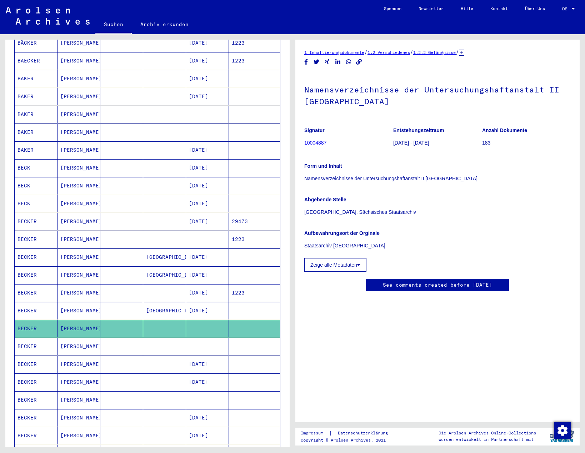
scroll to position [71, 0]
